Goal: Download file/media

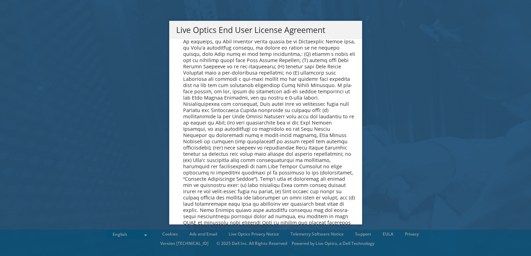
scroll to position [2626, 0]
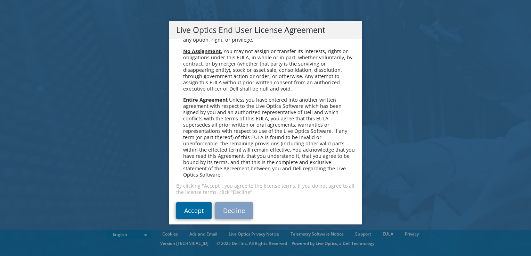
click at [194, 204] on link "Accept" at bounding box center [193, 210] width 35 height 17
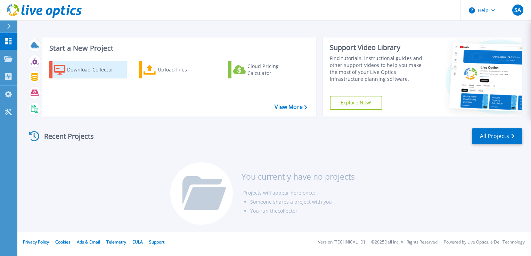
click at [78, 69] on div "Download Collector" at bounding box center [95, 70] width 56 height 14
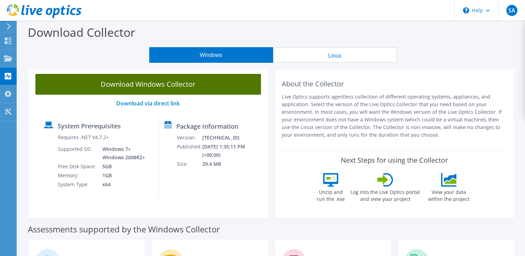
click at [191, 88] on link "Download Windows Collector" at bounding box center [148, 84] width 226 height 21
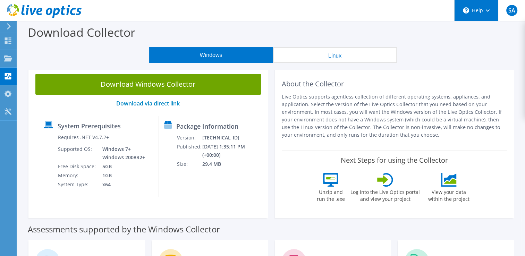
click at [492, 15] on div "\n Help" at bounding box center [477, 10] width 44 height 21
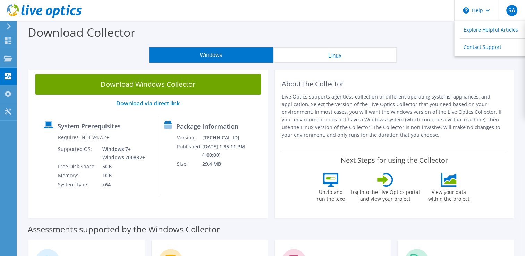
click at [268, 26] on div "Download Collector" at bounding box center [271, 34] width 501 height 26
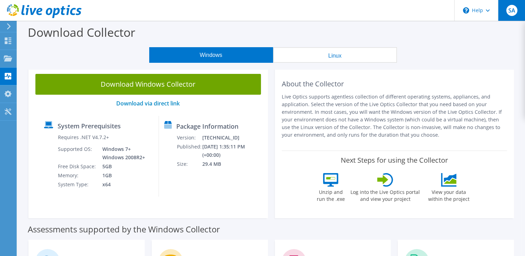
click at [516, 15] on div "SA" at bounding box center [511, 10] width 27 height 21
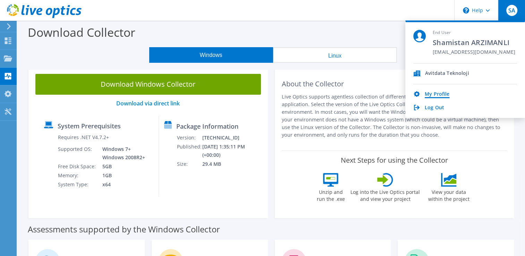
click at [439, 94] on link "My Profile" at bounding box center [437, 94] width 25 height 7
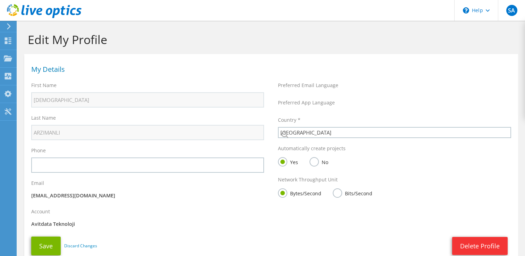
select select "217"
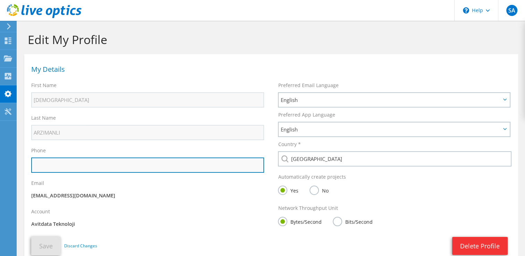
click at [67, 166] on input "text" at bounding box center [147, 165] width 233 height 15
type input "05550404492"
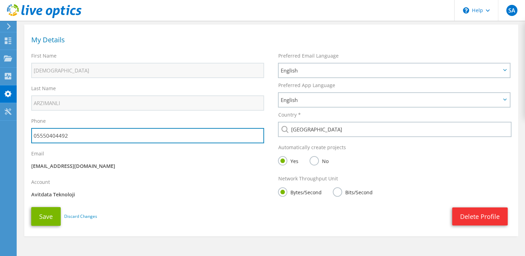
scroll to position [51, 0]
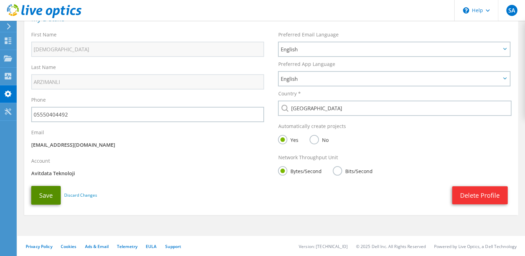
click at [32, 193] on button "Save" at bounding box center [46, 195] width 30 height 19
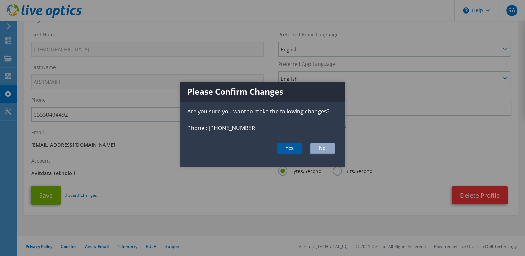
click at [293, 153] on button "Yes" at bounding box center [289, 149] width 25 height 12
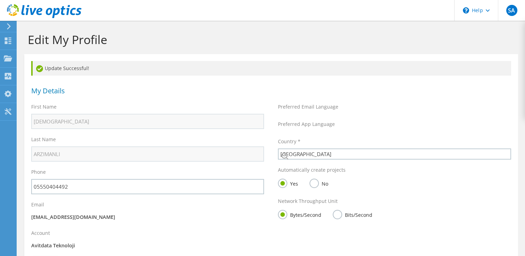
select select "217"
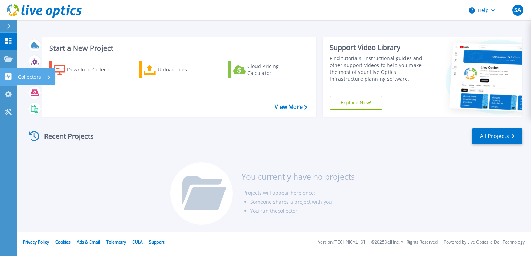
click at [6, 75] on icon at bounding box center [8, 76] width 7 height 7
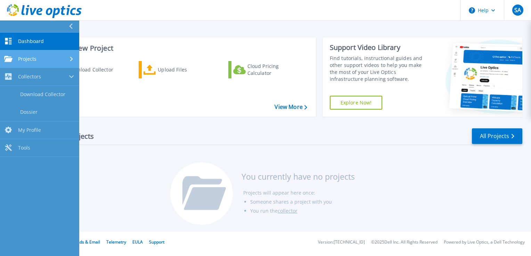
click at [25, 62] on link "Projects Projects" at bounding box center [39, 59] width 79 height 18
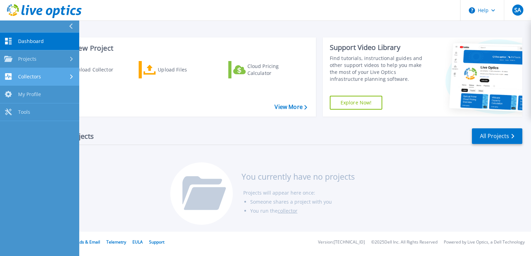
click at [25, 81] on link "Collectors Collectors" at bounding box center [39, 77] width 79 height 18
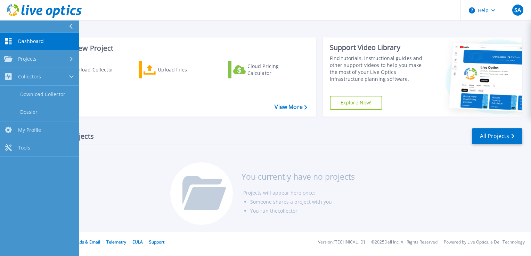
click at [208, 120] on div "Start a New Project Download Collector Upload Files Cloud Pricing Calculator Vi…" at bounding box center [274, 77] width 495 height 90
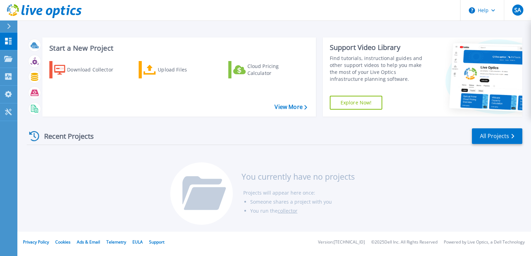
click at [80, 139] on div "Recent Projects" at bounding box center [65, 136] width 76 height 17
